Goal: Information Seeking & Learning: Find specific fact

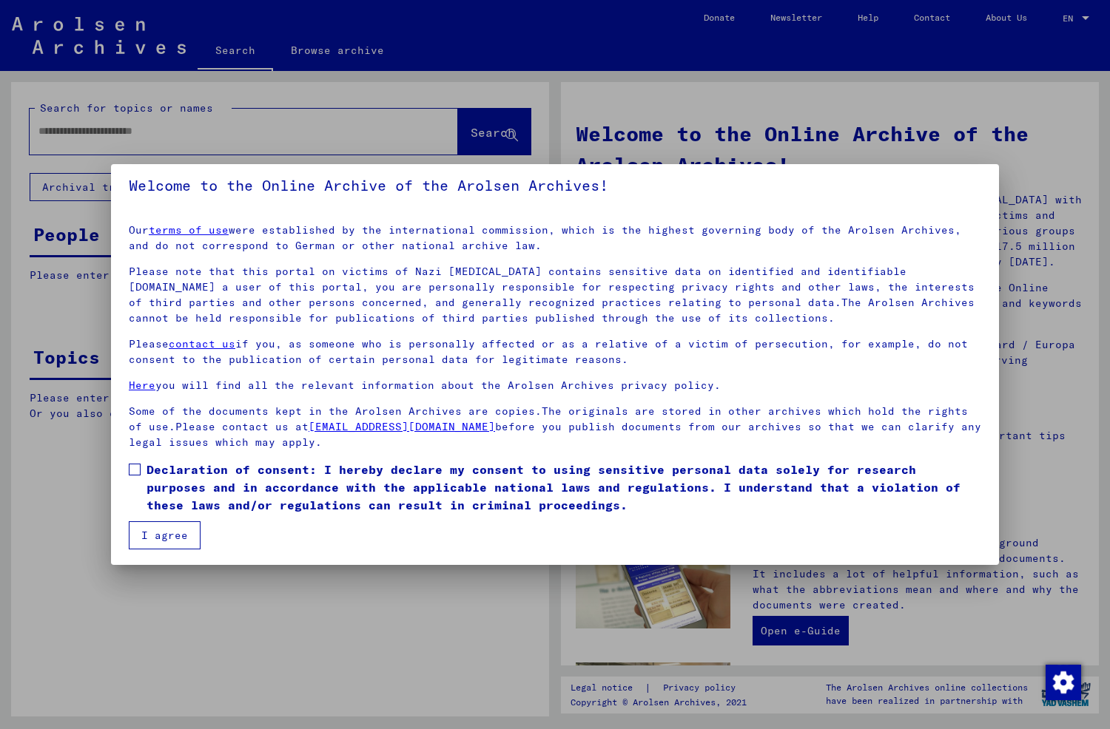
scroll to position [9, 0]
click at [134, 465] on span at bounding box center [135, 469] width 12 height 12
click at [163, 533] on button "I agree" at bounding box center [165, 535] width 72 height 28
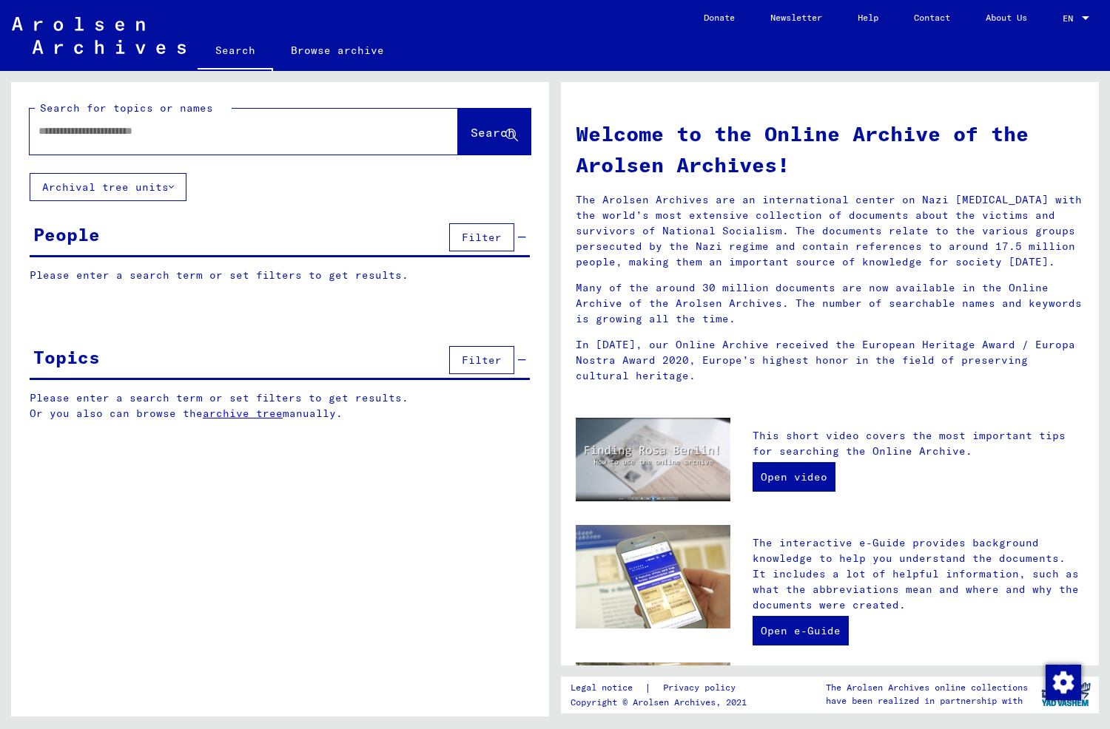
drag, startPoint x: 183, startPoint y: 134, endPoint x: 193, endPoint y: 132, distance: 10.6
click at [183, 133] on input "text" at bounding box center [225, 132] width 375 height 16
click at [200, 132] on input "text" at bounding box center [225, 132] width 375 height 16
click at [218, 135] on input "text" at bounding box center [225, 132] width 375 height 16
type input "**********"
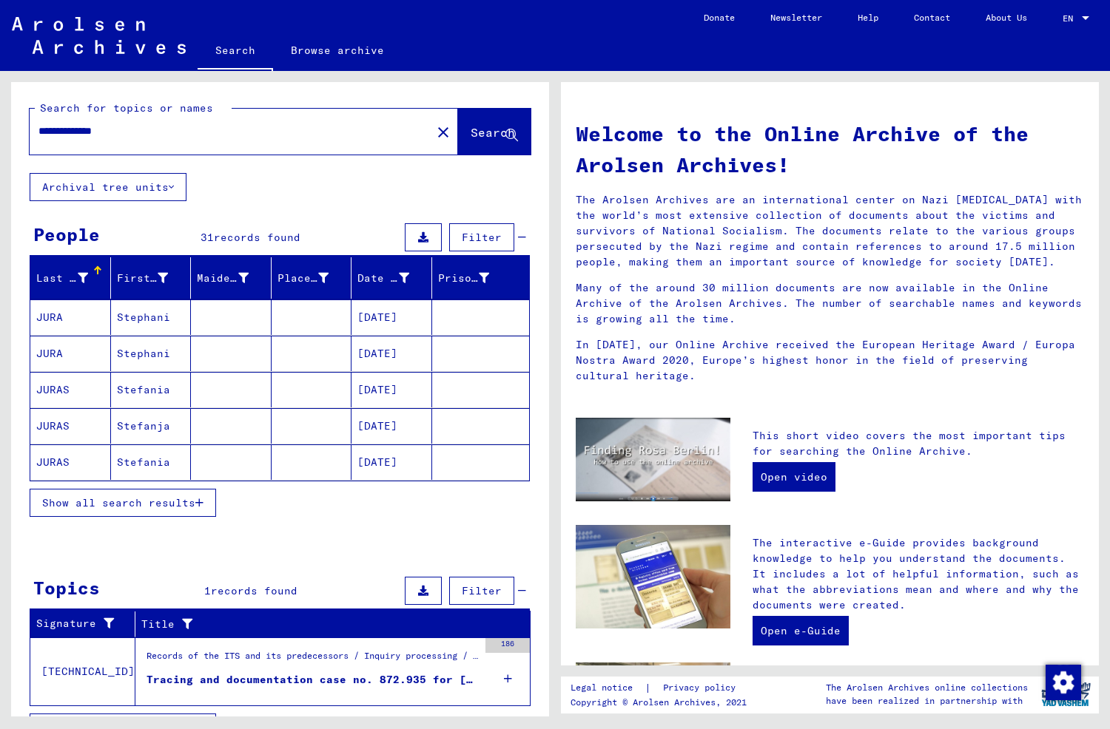
click at [71, 455] on mat-cell "JURAS" at bounding box center [70, 463] width 81 height 36
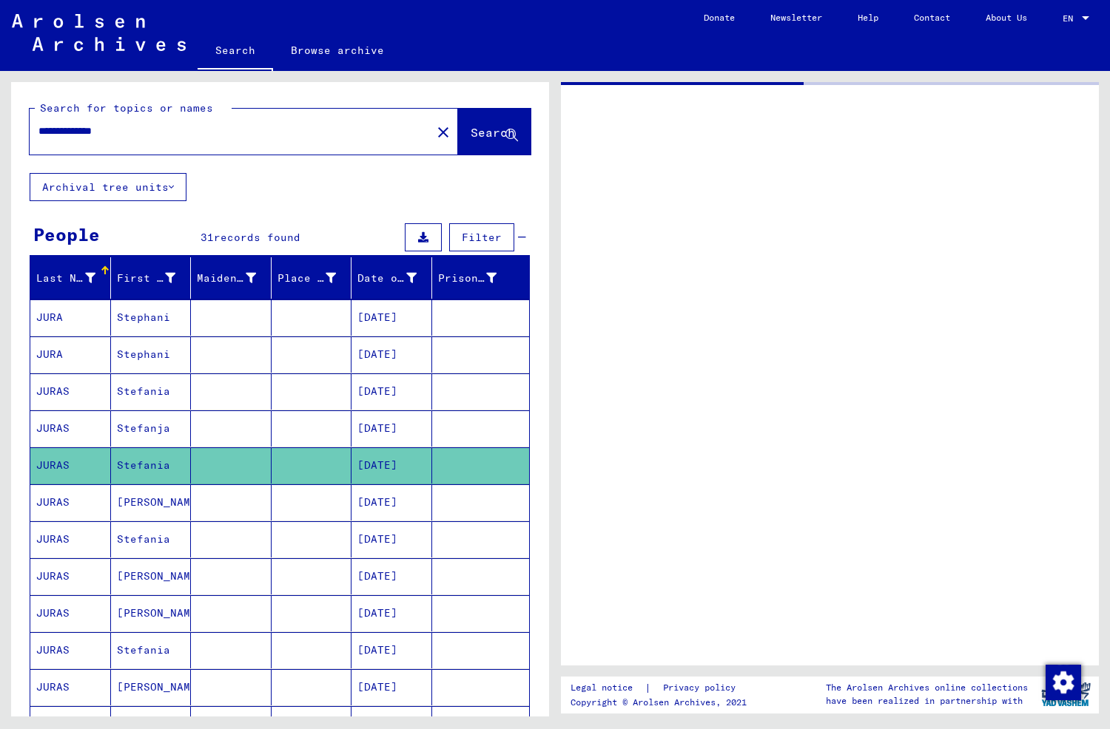
click at [71, 455] on mat-cell "JURAS" at bounding box center [70, 466] width 81 height 36
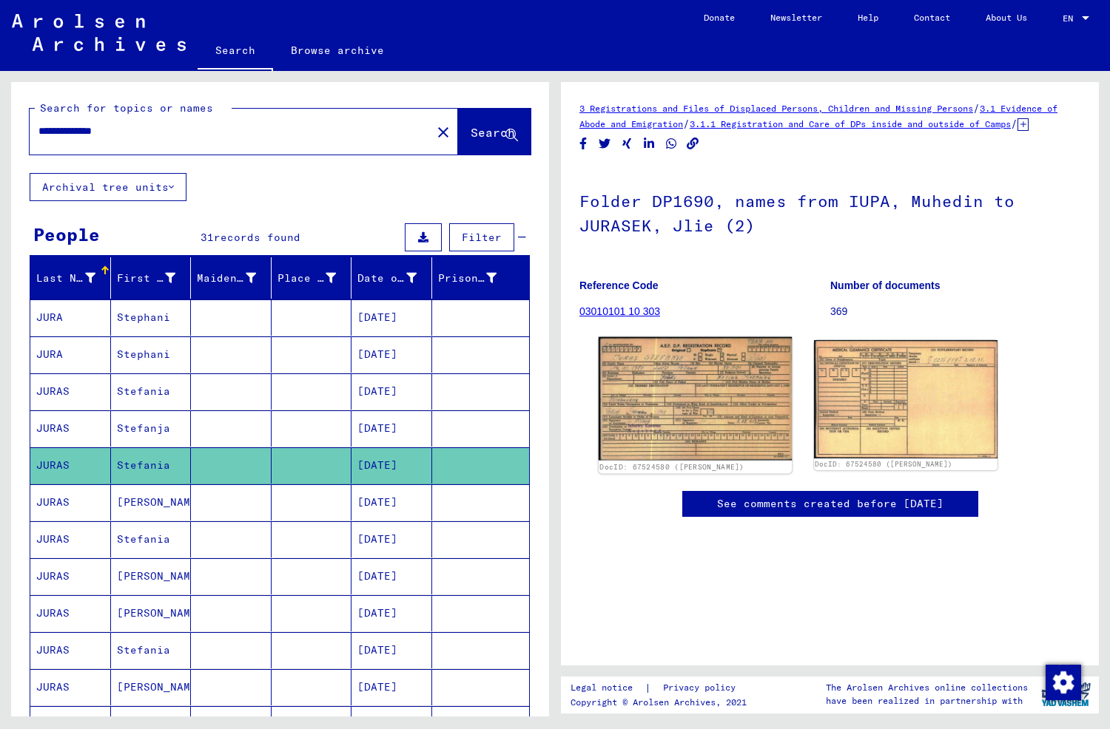
click at [670, 423] on img at bounding box center [694, 399] width 193 height 124
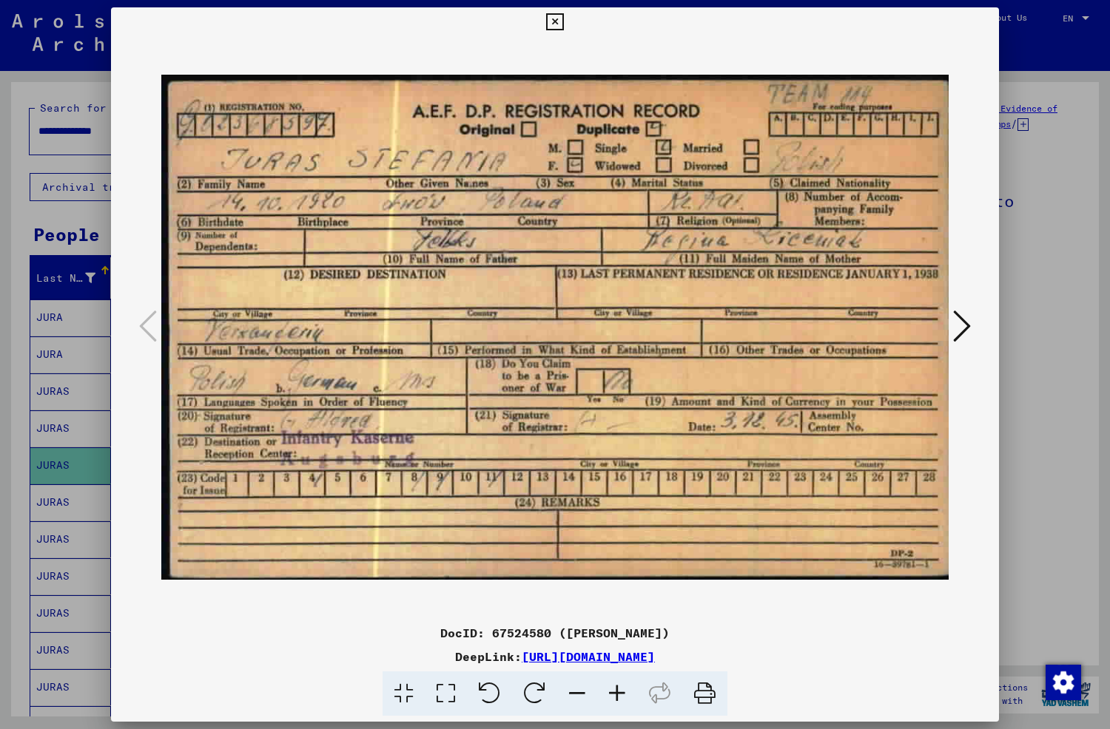
click at [670, 423] on img at bounding box center [554, 327] width 787 height 581
click at [967, 325] on icon at bounding box center [962, 326] width 18 height 36
